Goal: Task Accomplishment & Management: Use online tool/utility

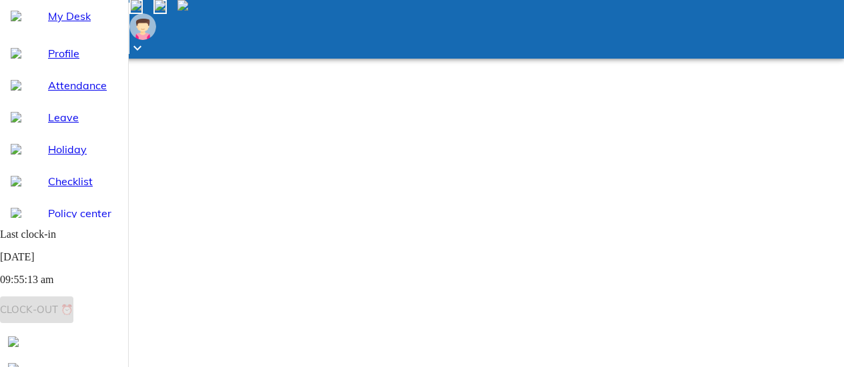
select select "9"
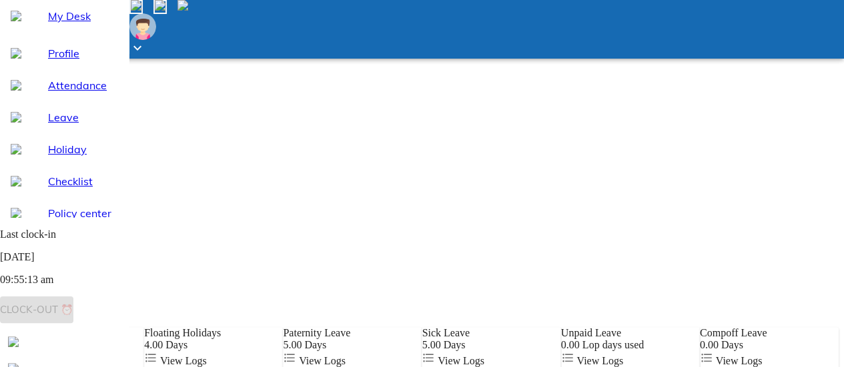
click at [31, 32] on div "My Desk" at bounding box center [64, 16] width 128 height 32
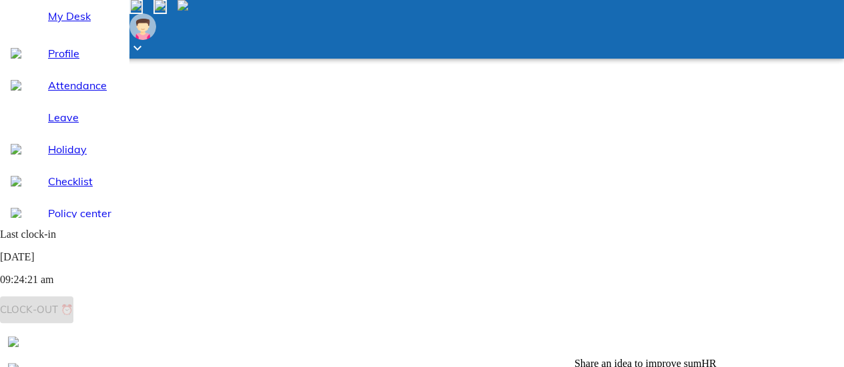
scroll to position [172, 0]
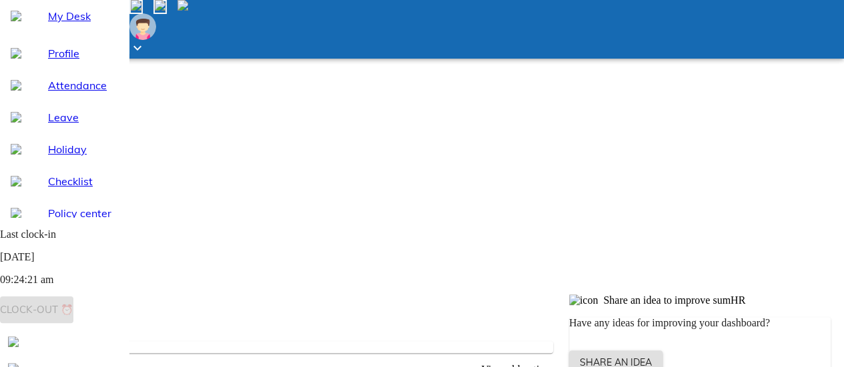
click at [92, 310] on span "Last clock-in [DATE] 09:24:21 am Clock-out ⏰" at bounding box center [64, 272] width 128 height 86
click at [93, 311] on span "Last clock-in [DATE] 09:24:21 am Clock-out ⏰" at bounding box center [64, 272] width 128 height 86
click at [73, 312] on span "Last clock-in [DATE] 09:24:21 am Clock-out ⏰" at bounding box center [64, 272] width 128 height 86
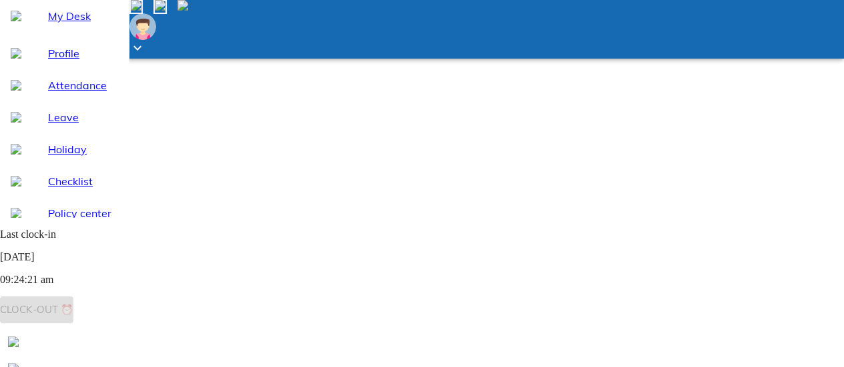
click at [81, 308] on span "Last clock-in [DATE] 09:24:21 am Clock-out ⏰" at bounding box center [64, 272] width 128 height 86
click at [73, 319] on div "Clock-out ⏰" at bounding box center [36, 309] width 73 height 17
